Goal: Use online tool/utility

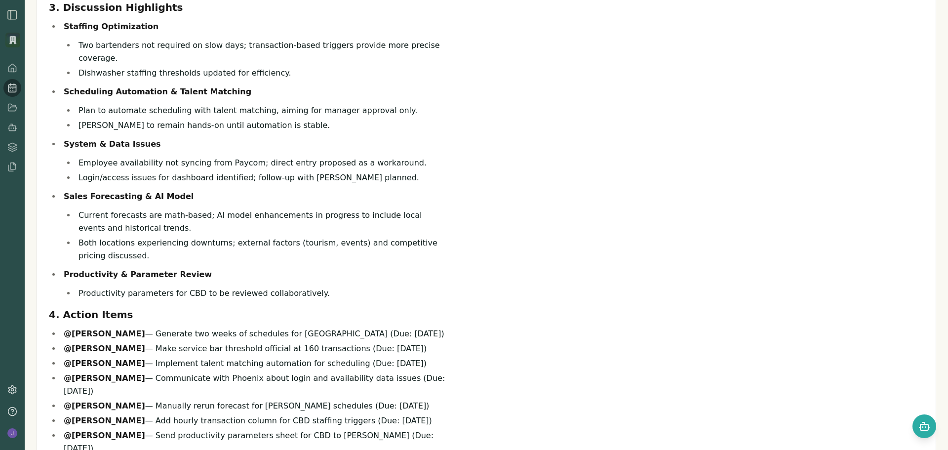
scroll to position [177, 0]
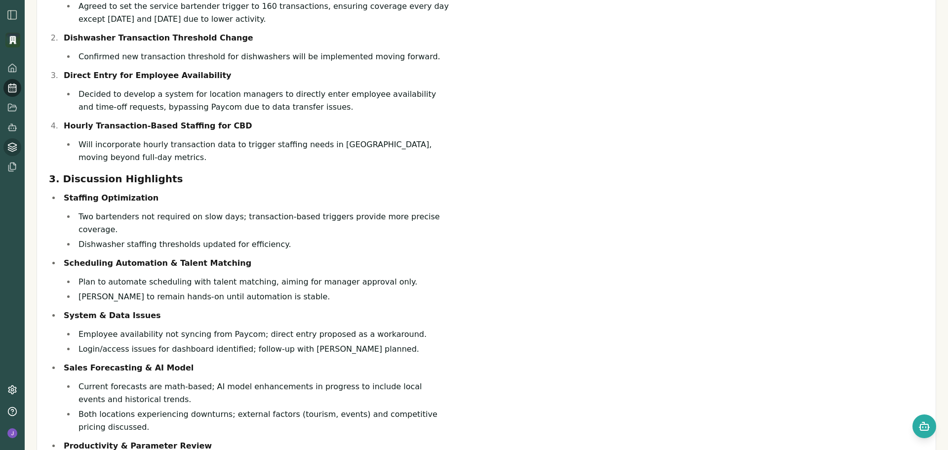
click at [14, 146] on link at bounding box center [12, 147] width 18 height 18
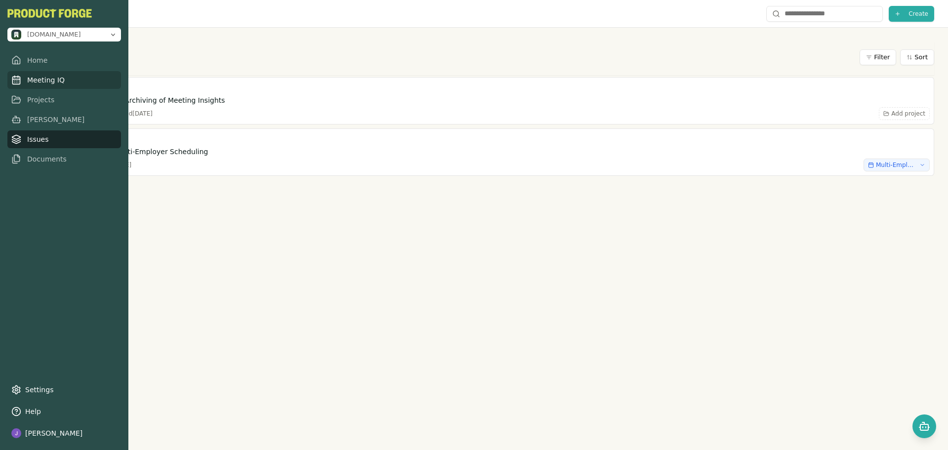
click at [53, 81] on link "Meeting IQ" at bounding box center [64, 80] width 114 height 18
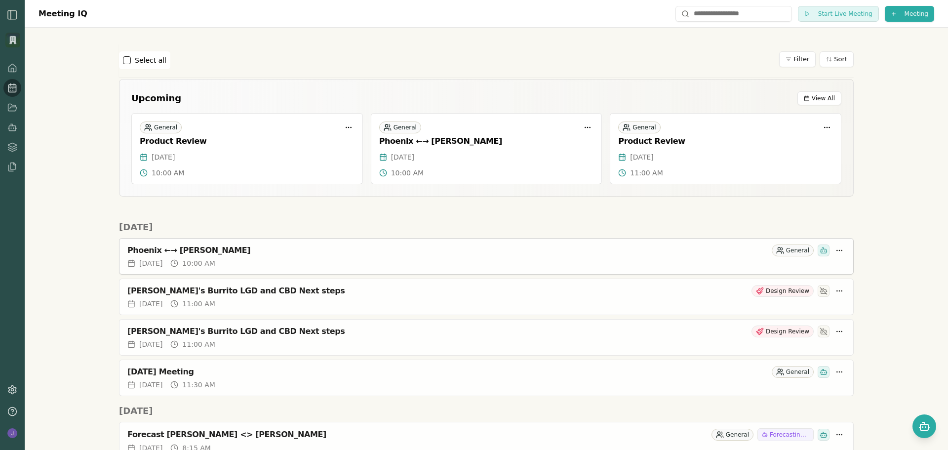
click at [821, 252] on icon at bounding box center [824, 250] width 8 height 8
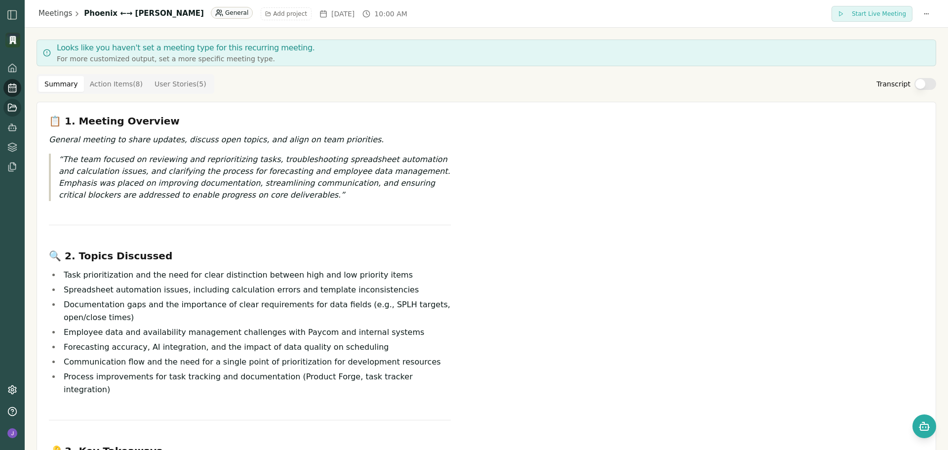
click at [10, 94] on nav at bounding box center [12, 117] width 18 height 117
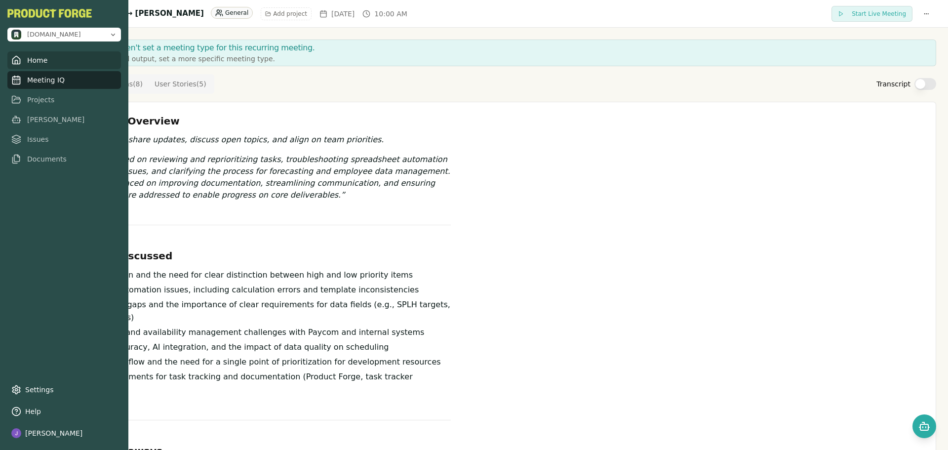
click at [33, 61] on link "Home" at bounding box center [64, 60] width 114 height 18
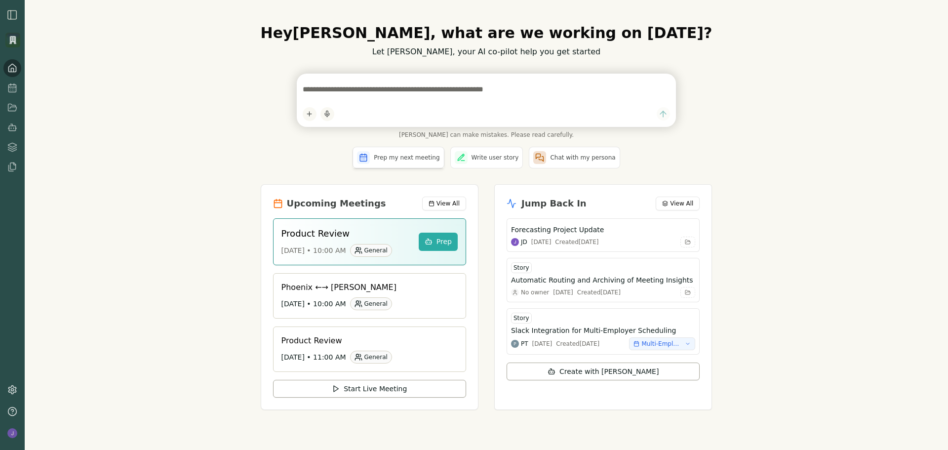
click at [405, 158] on span "Prep my next meeting" at bounding box center [407, 158] width 66 height 8
type textarea "**********"
click at [405, 158] on span "Prep my next meeting" at bounding box center [407, 158] width 66 height 8
